Goal: Participate in discussion

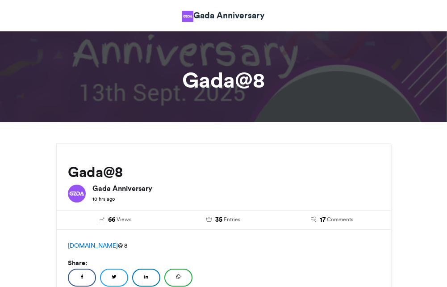
scroll to position [45, 0]
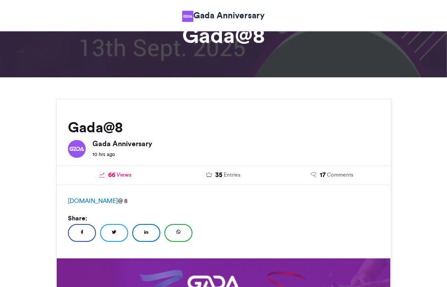
click at [126, 175] on span "Views" at bounding box center [124, 175] width 15 height 8
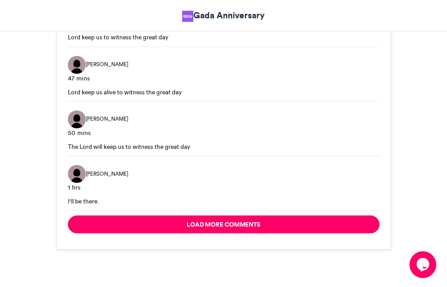
scroll to position [1340, 0]
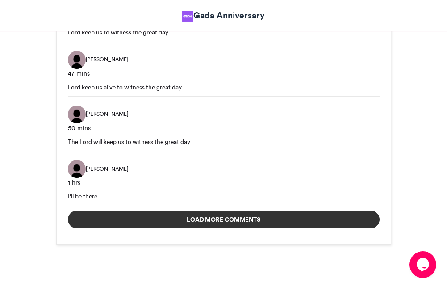
click at [208, 215] on button "Load more comments" at bounding box center [224, 219] width 312 height 18
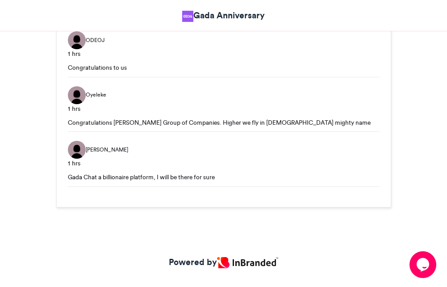
scroll to position [1759, 0]
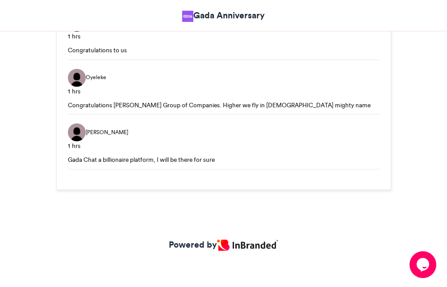
click at [421, 264] on icon "Chat widget" at bounding box center [423, 264] width 13 height 13
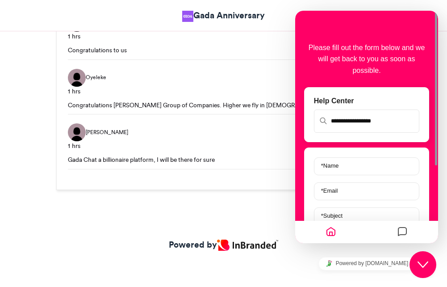
click at [262, 127] on div "[PERSON_NAME] 1 hrs" at bounding box center [224, 136] width 312 height 27
click at [210, 58] on div "ODEOJ 1 hrs Congratulations to us" at bounding box center [224, 34] width 312 height 50
click at [402, 234] on icon "Messages" at bounding box center [402, 231] width 11 height 17
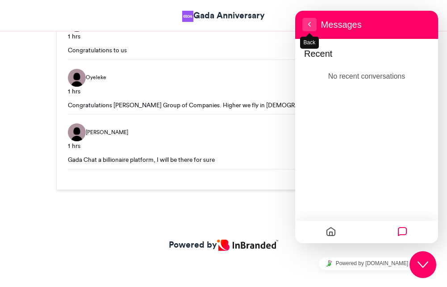
click at [307, 20] on button "Back" at bounding box center [309, 24] width 14 height 13
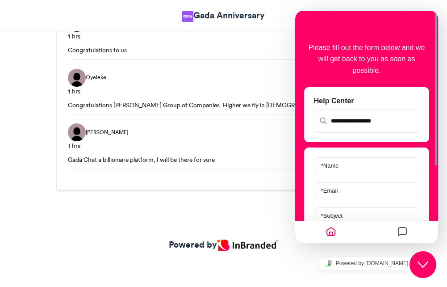
click at [259, 42] on div "ODEOJ 1 hrs Congratulations to us" at bounding box center [224, 34] width 312 height 50
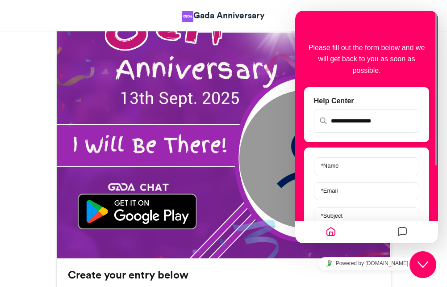
scroll to position [375, 0]
